Goal: Task Accomplishment & Management: Manage account settings

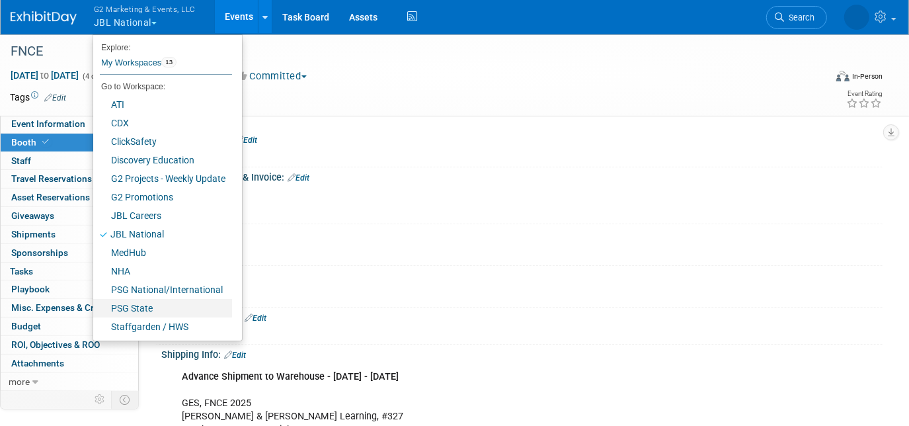
click at [142, 311] on link "PSG State" at bounding box center [162, 308] width 139 height 19
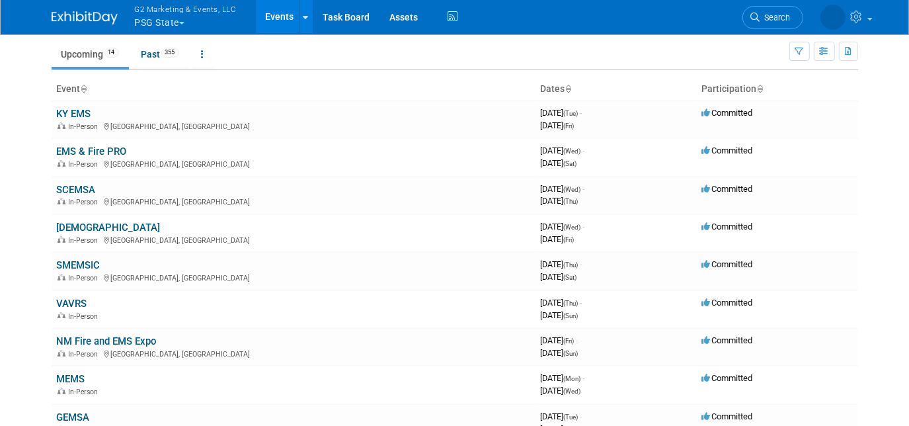
scroll to position [79, 0]
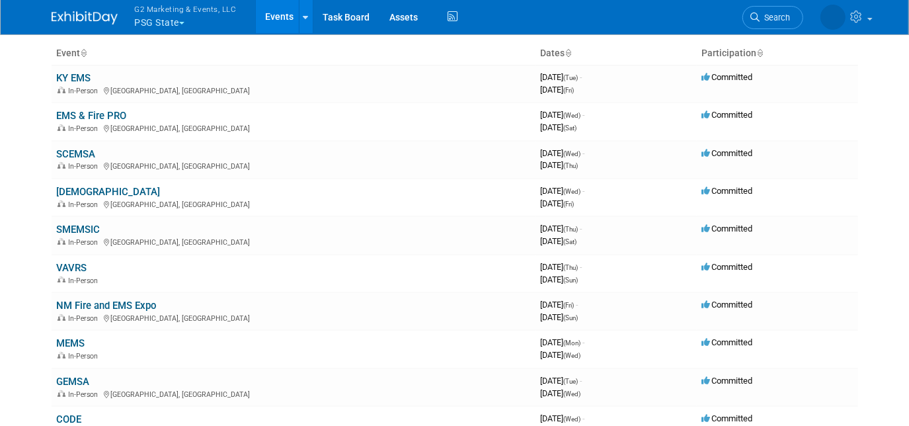
click at [68, 347] on link "MEMS" at bounding box center [71, 343] width 28 height 12
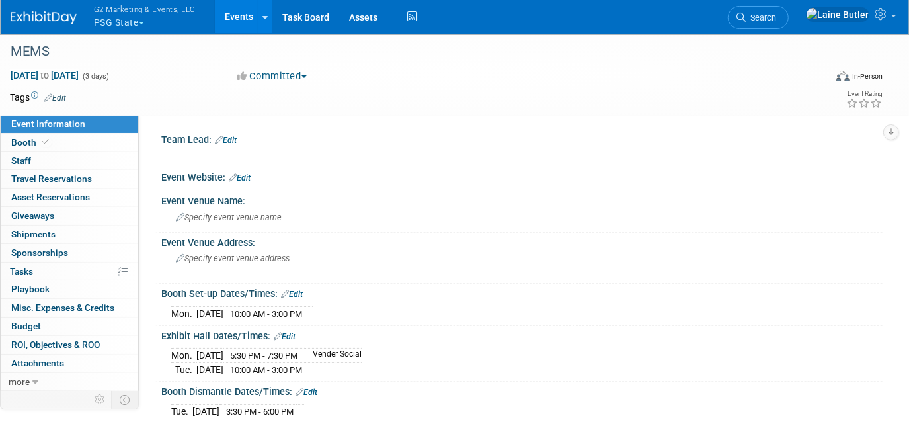
click at [32, 138] on span "Booth" at bounding box center [31, 142] width 40 height 11
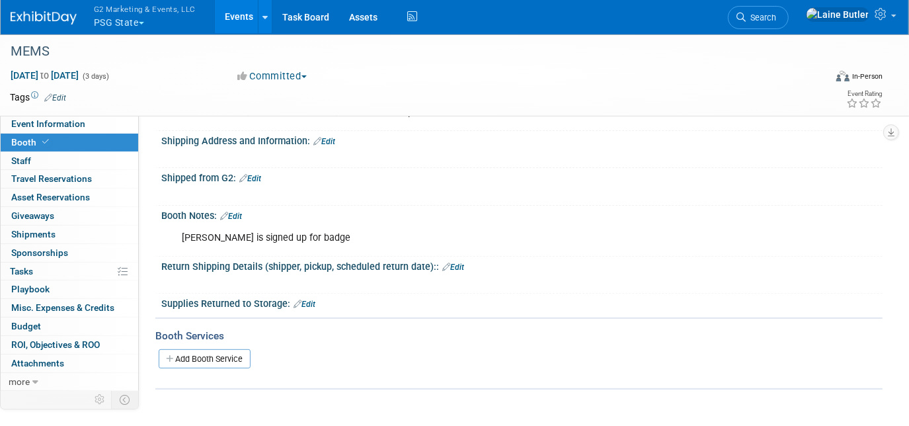
scroll to position [192, 0]
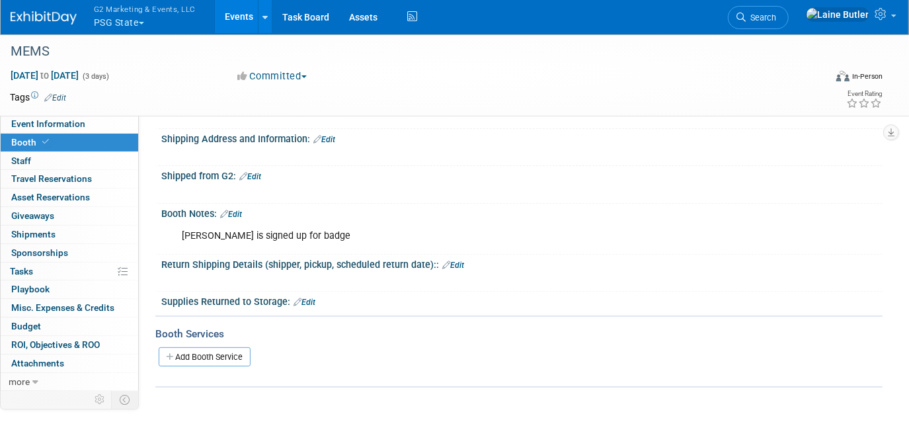
click at [256, 173] on link "Edit" at bounding box center [250, 176] width 22 height 9
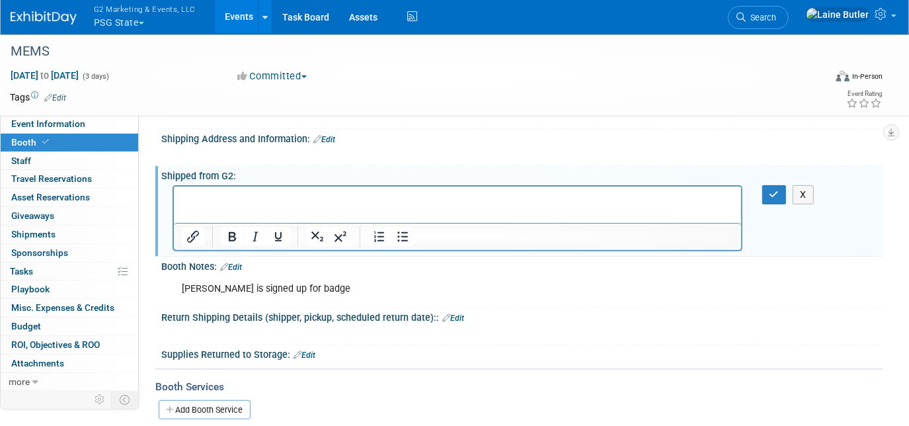
scroll to position [0, 0]
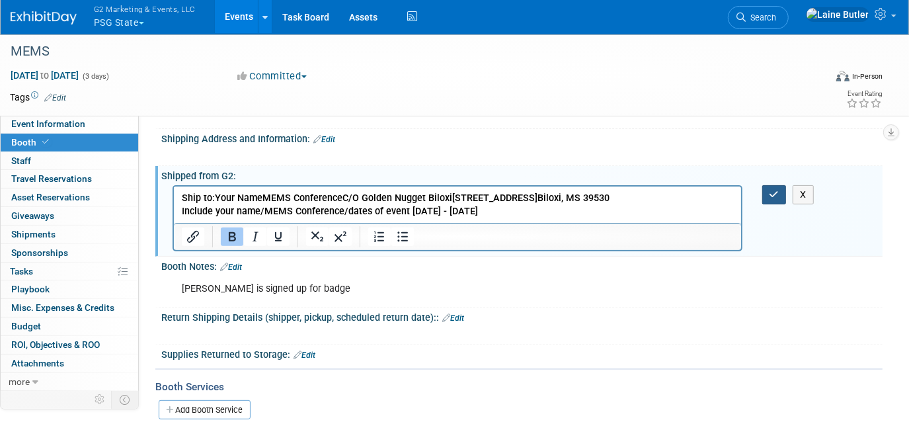
click at [783, 186] on button "button" at bounding box center [774, 194] width 24 height 19
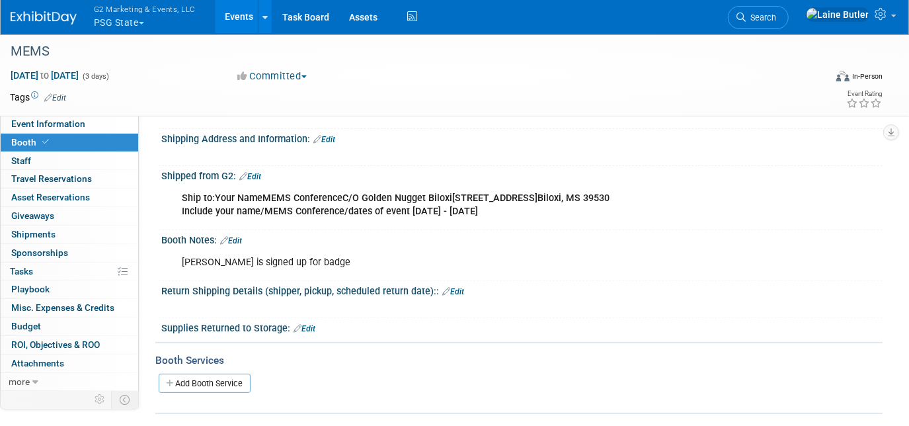
click at [111, 26] on button "G2 Marketing & Events, LLC PSG State" at bounding box center [153, 17] width 120 height 34
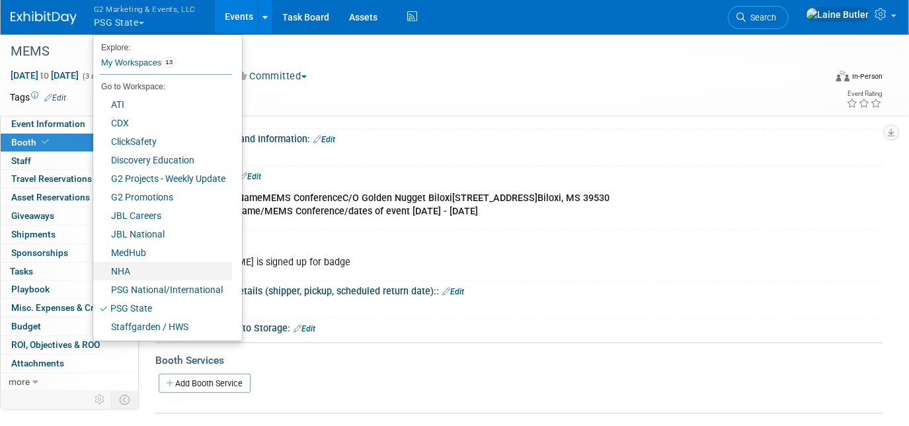
click at [126, 268] on link "NHA" at bounding box center [162, 271] width 139 height 19
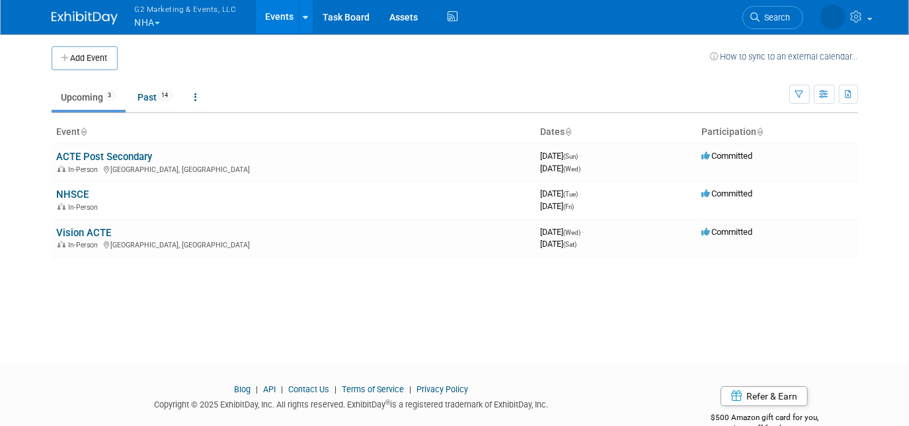
click at [67, 184] on td "NHSCE In-Person" at bounding box center [294, 200] width 484 height 38
click at [67, 186] on td "NHSCE In-Person" at bounding box center [294, 200] width 484 height 38
click at [67, 191] on link "NHSCE" at bounding box center [73, 194] width 32 height 12
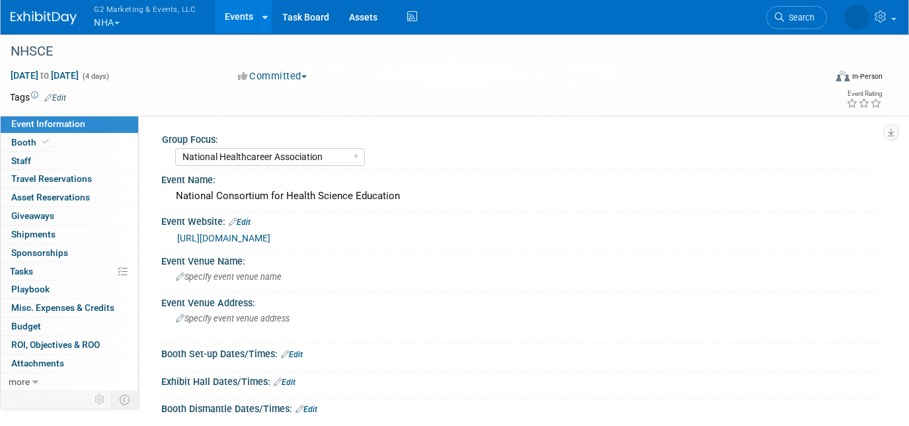
select select "National Healthcareer Association"
click at [22, 138] on span "Booth" at bounding box center [31, 142] width 40 height 11
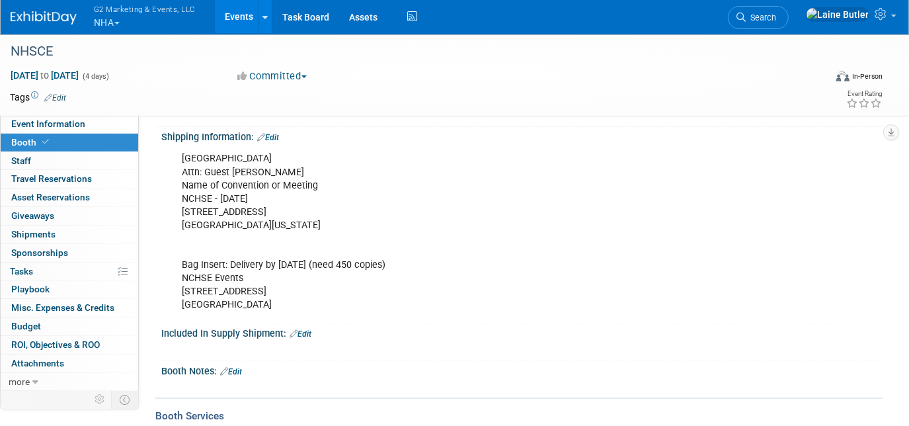
scroll to position [194, 0]
click at [265, 305] on div "[GEOGRAPHIC_DATA] Attn: Guest [PERSON_NAME] Name of Convention or Meeting NCHSE…" at bounding box center [458, 231] width 570 height 173
drag, startPoint x: 265, startPoint y: 305, endPoint x: 175, endPoint y: 274, distance: 95.8
click at [175, 274] on div "[GEOGRAPHIC_DATA] Attn: Guest [PERSON_NAME] Name of Convention or Meeting NCHSE…" at bounding box center [458, 231] width 570 height 173
copy div "NCHSE Events [STREET_ADDRESS]"
